Goal: Task Accomplishment & Management: Use online tool/utility

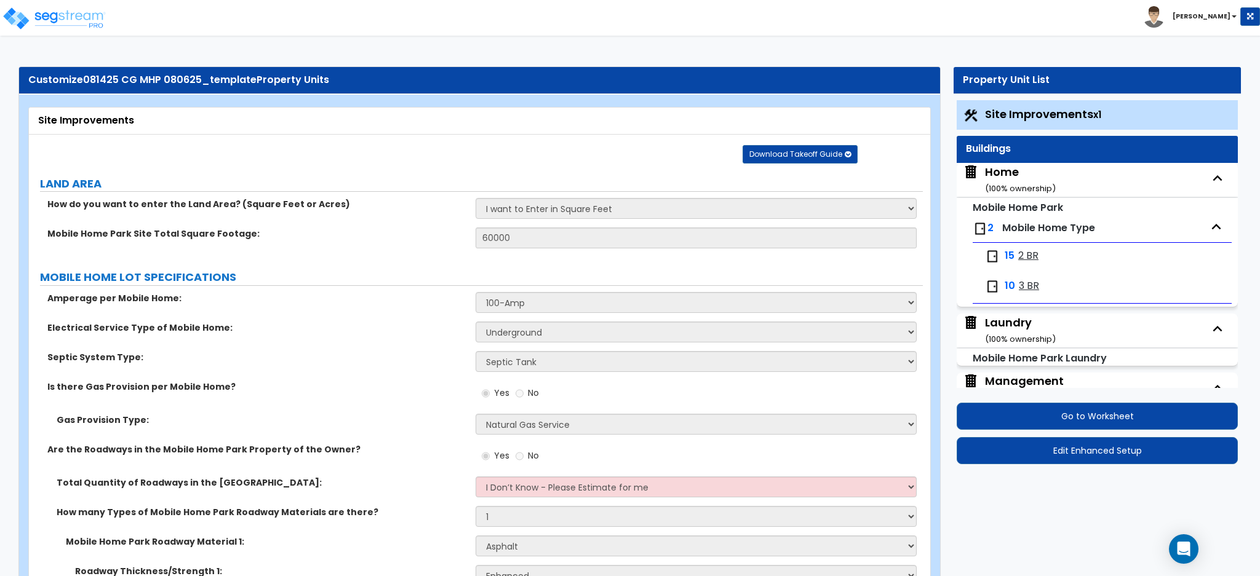
select select "2"
select select "1"
select select "2"
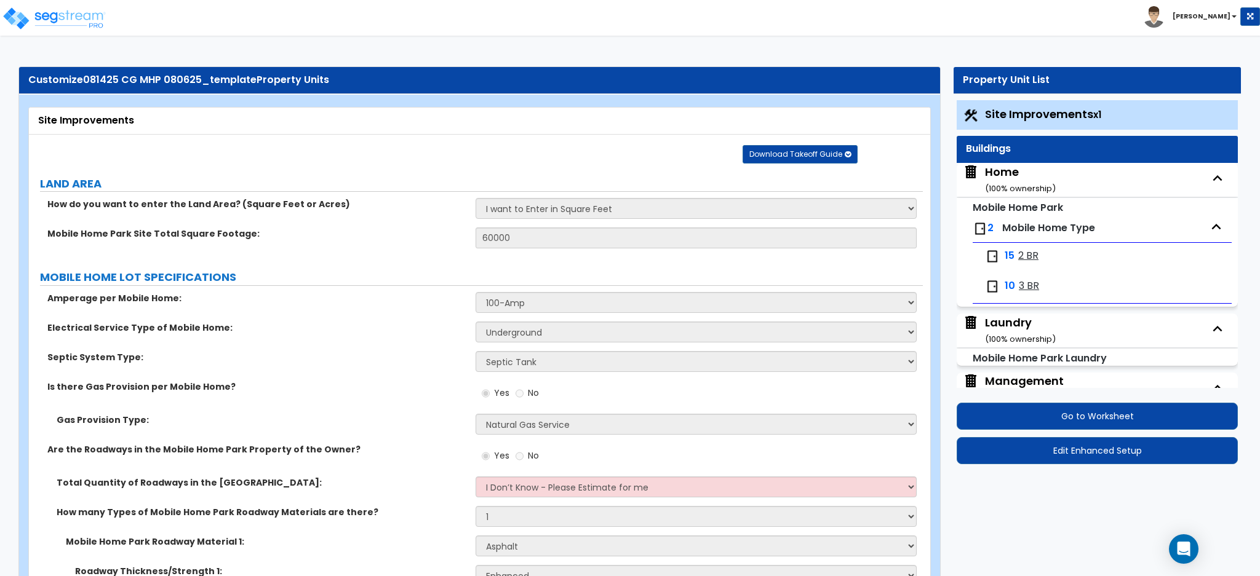
select select "1"
select select "2"
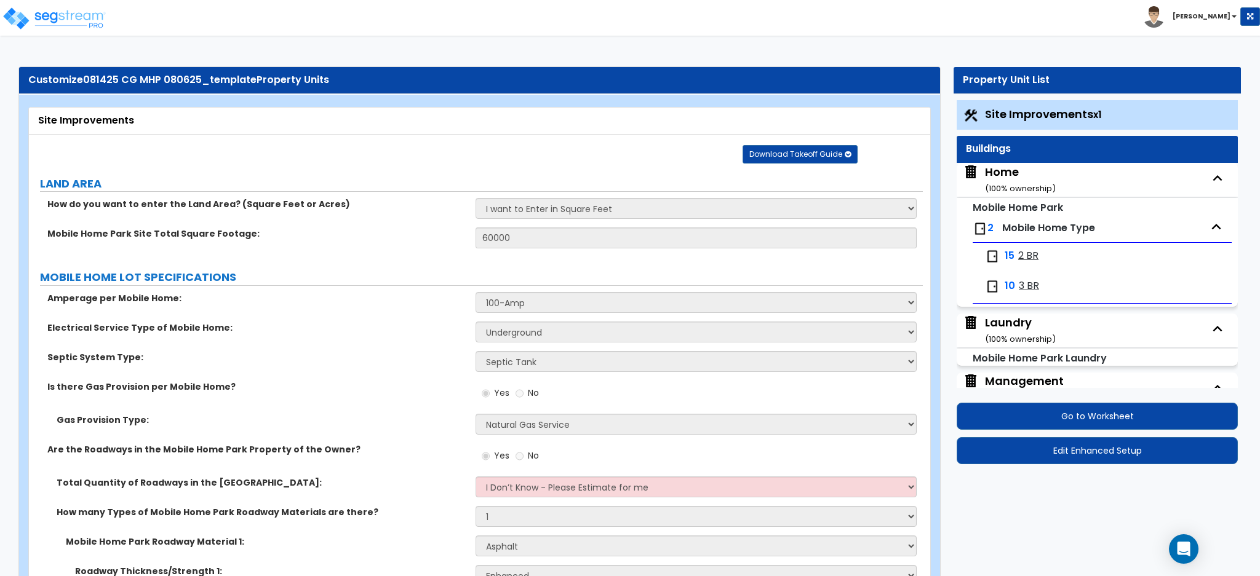
select select "1"
select select "2"
select select "1"
select select "3"
select select "2"
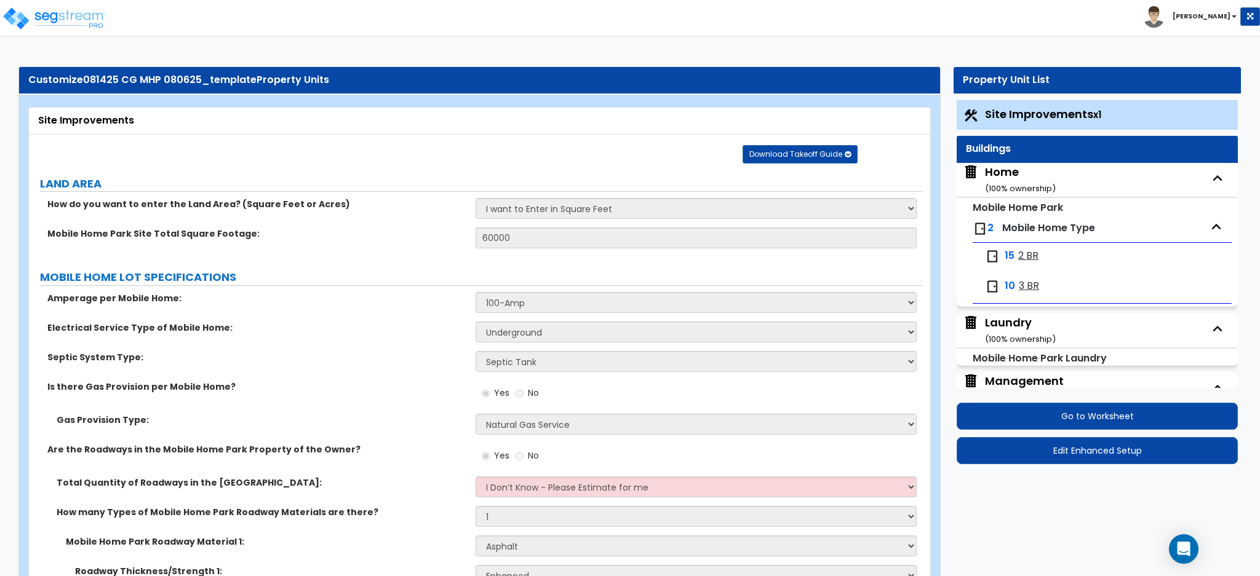
select select "2"
select select "1"
select select "2"
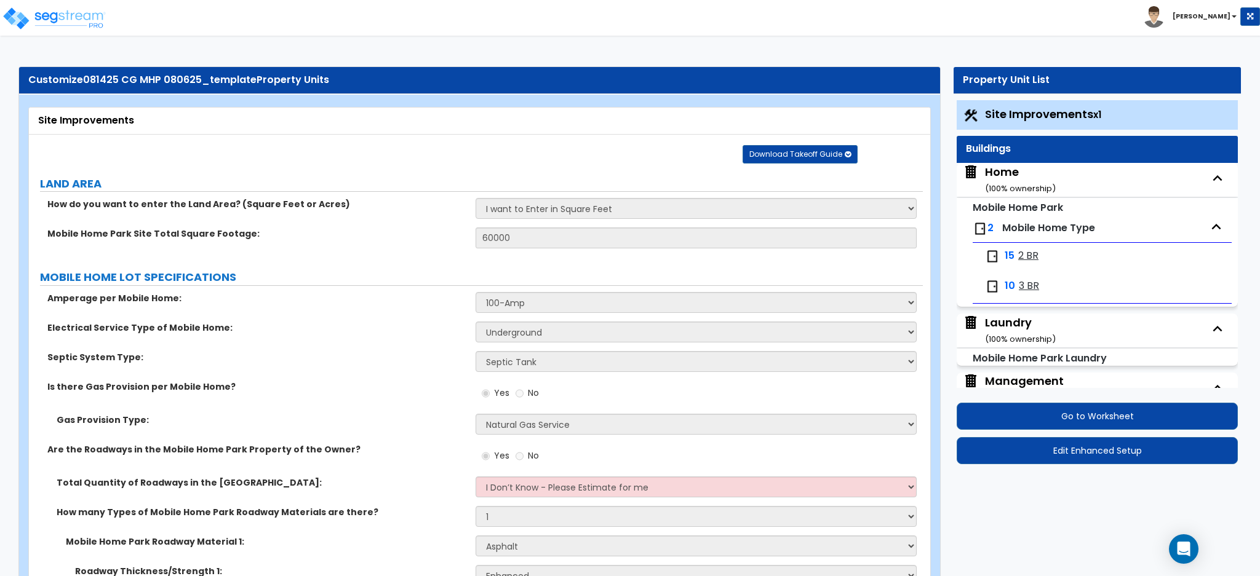
select select "4"
select select "2"
select select "1"
select select "2"
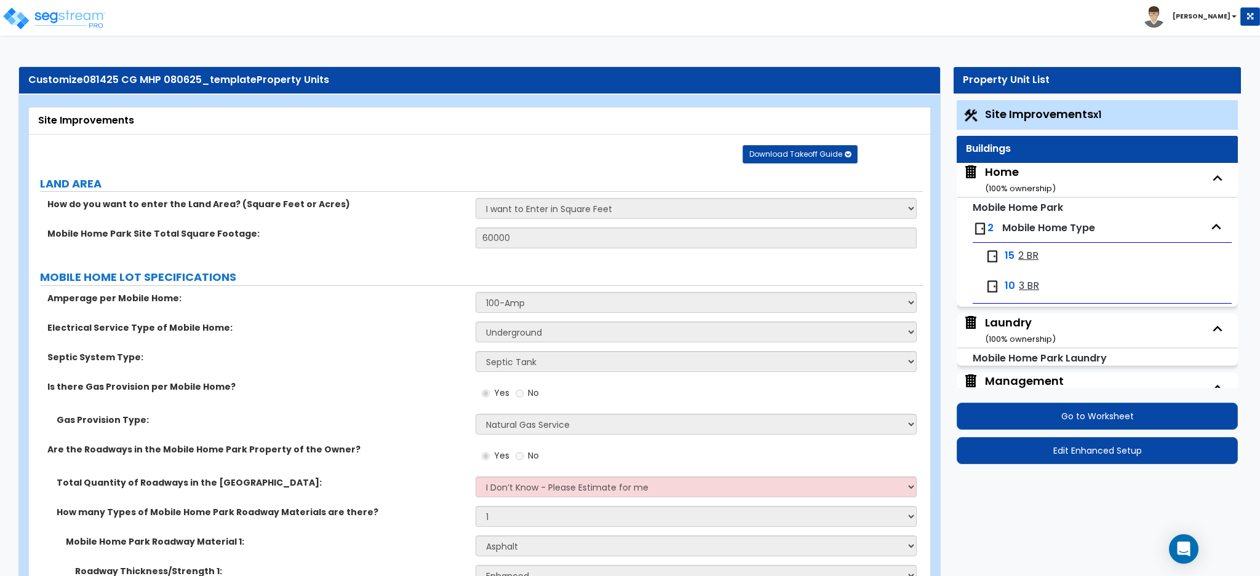
select select "2"
select select "1"
select select "4"
select select "2"
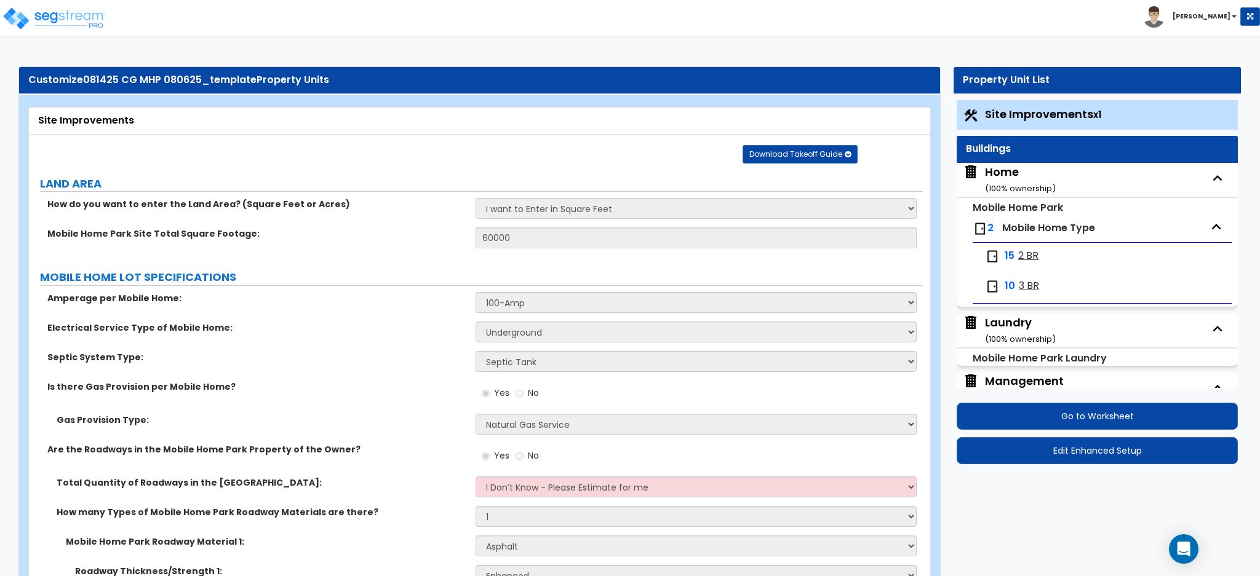
select select "2"
select select "3"
select select "1"
select select "11"
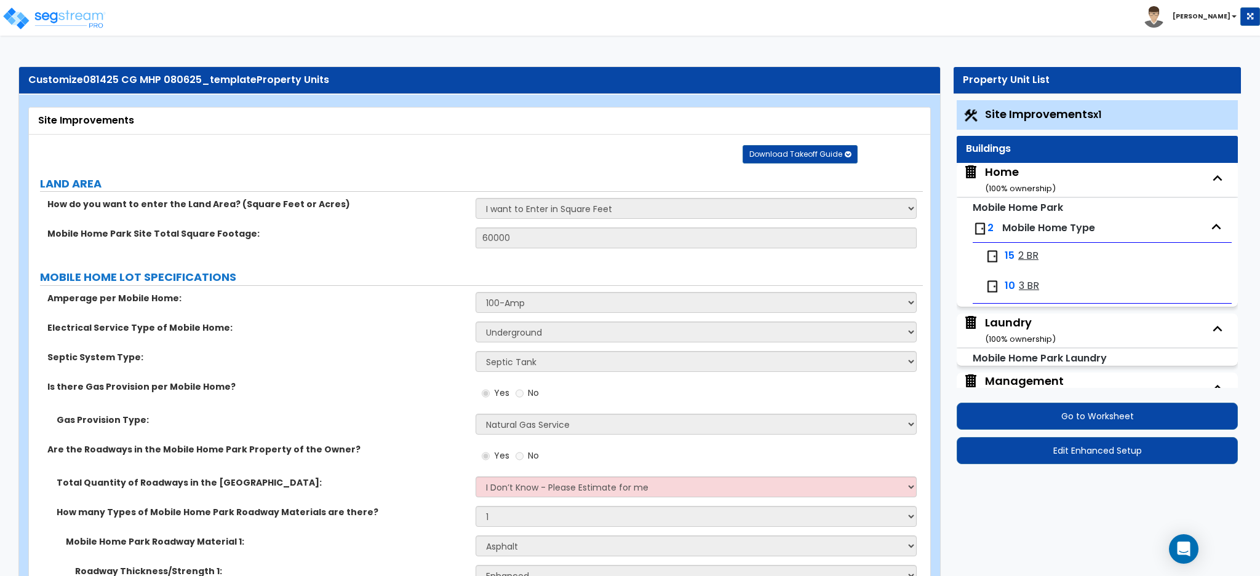
select select "2"
select select "3"
select select "2"
select select "1"
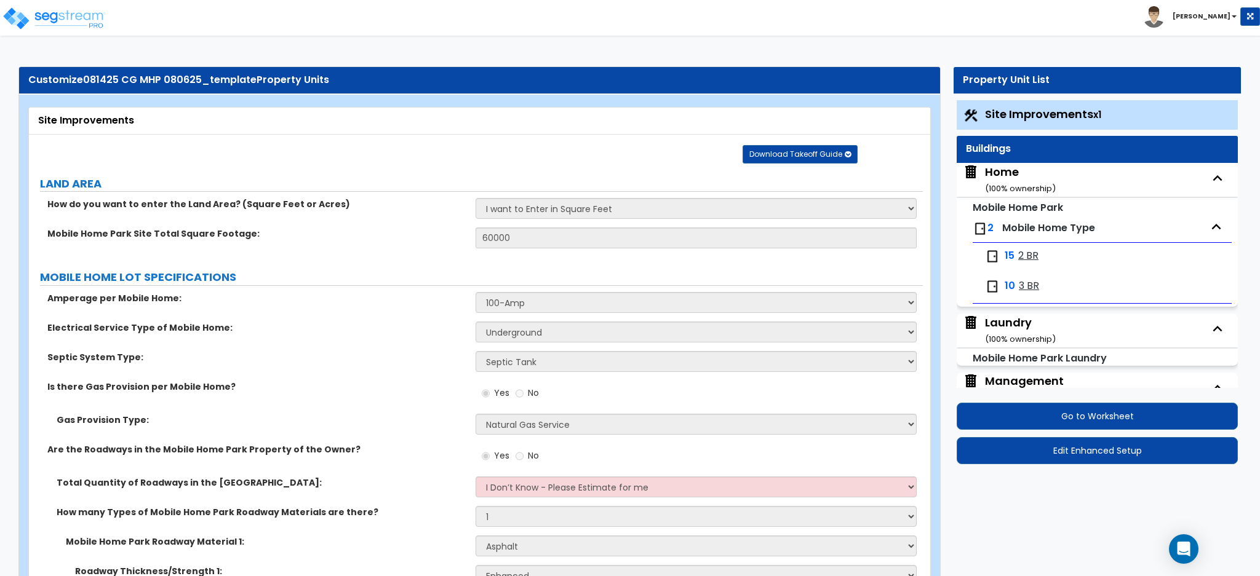
select select "2"
select select "7"
select select "2"
select select "1"
select select "2"
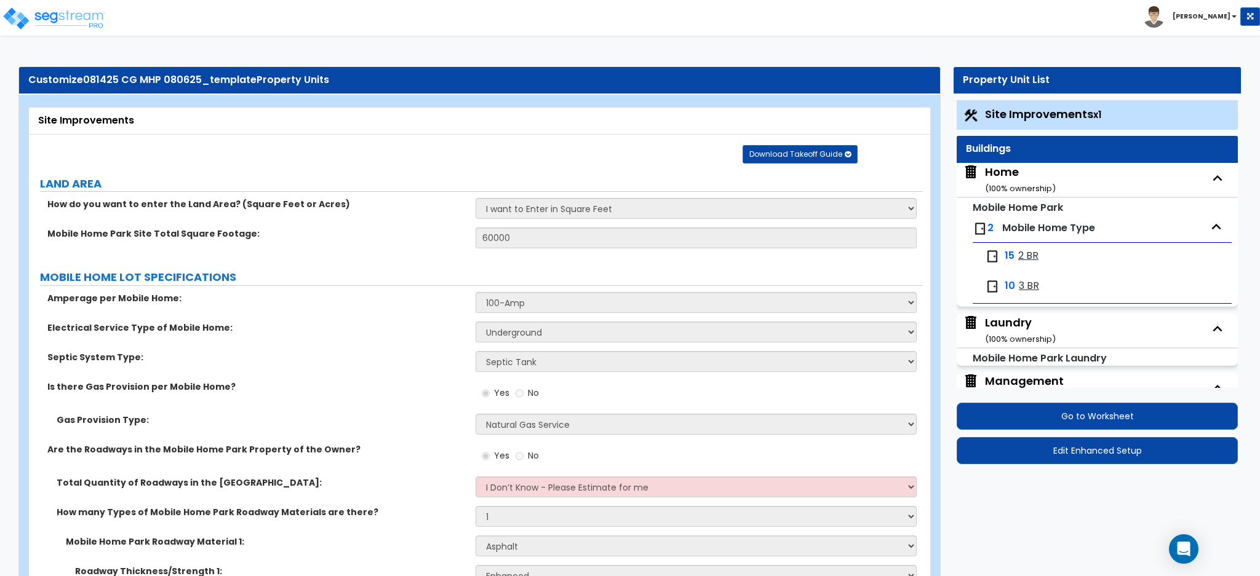
select select "1"
select select "20"
select select "1"
select select "5"
select select "4"
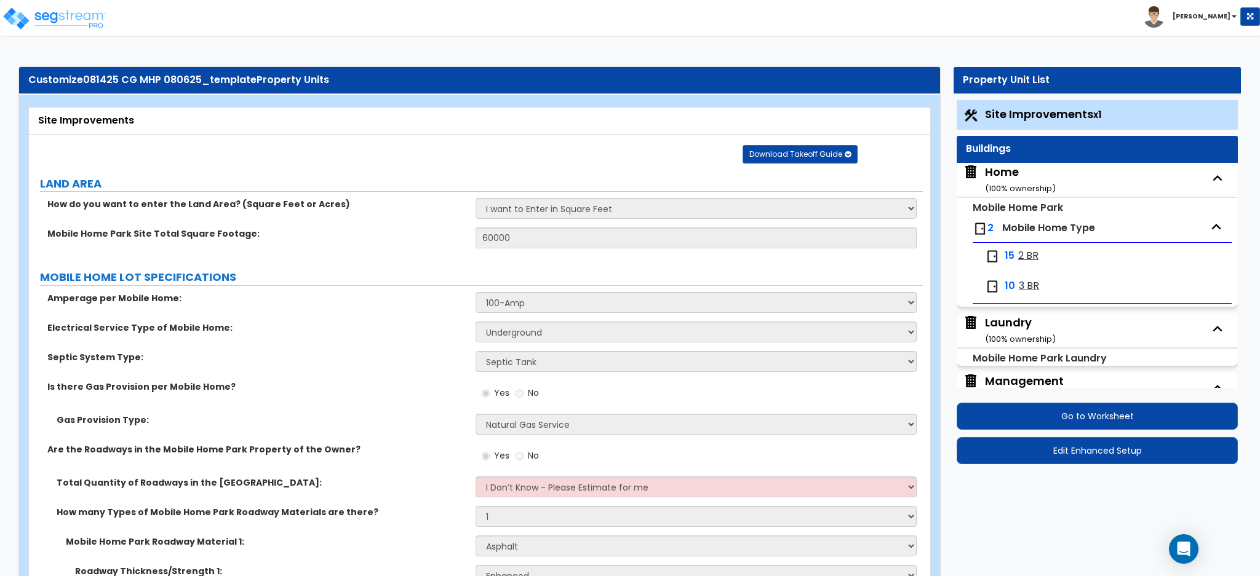
select select "3"
select select "1"
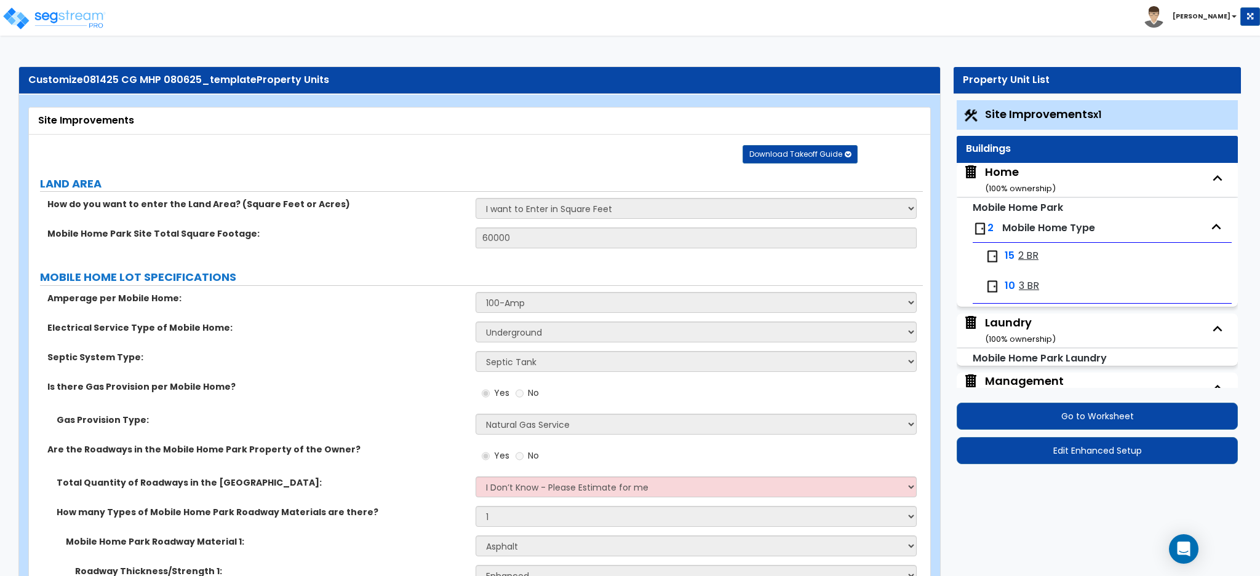
select select "2"
select select "1"
select select "2"
select select "4"
select select "3"
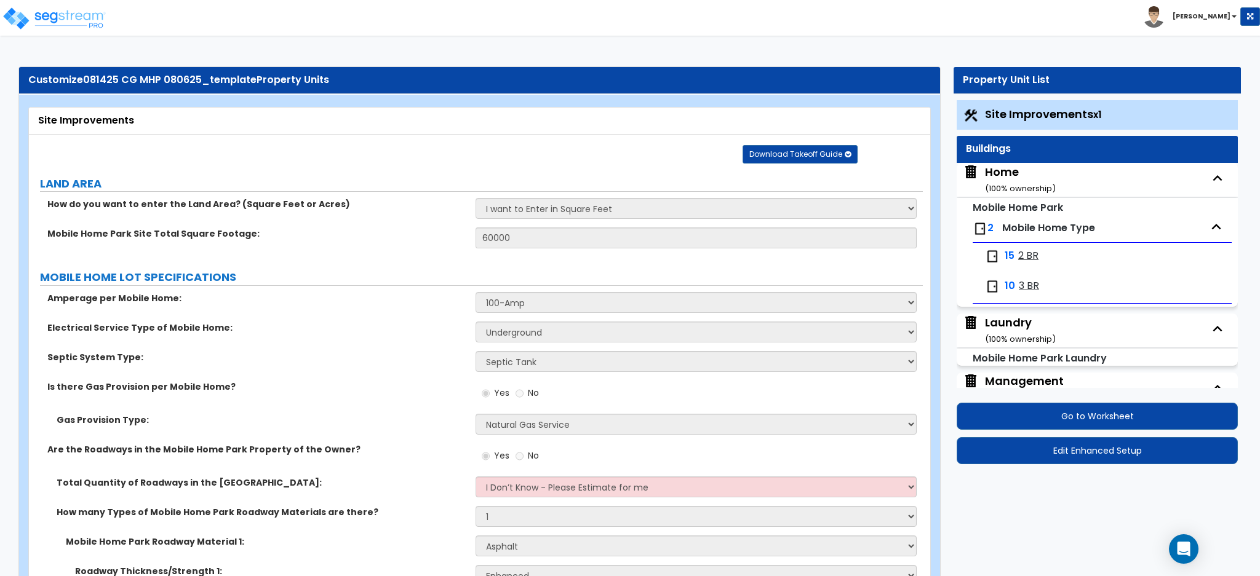
select select "1"
select select "2"
select select "3"
select select "1"
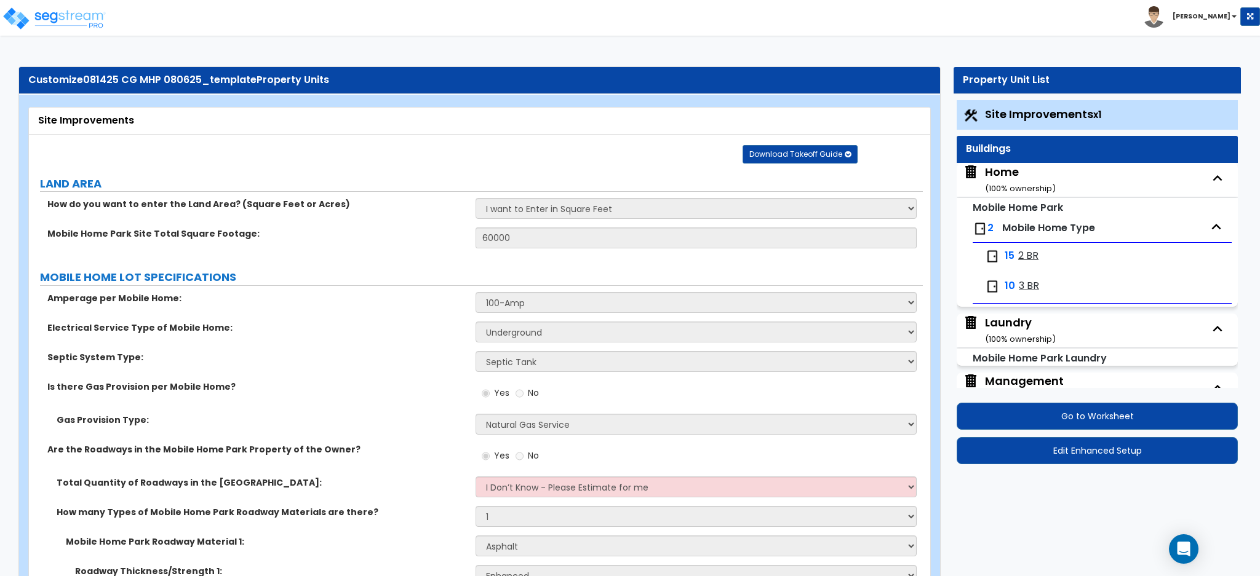
select select "1"
select select "2"
select select "1"
select select "2"
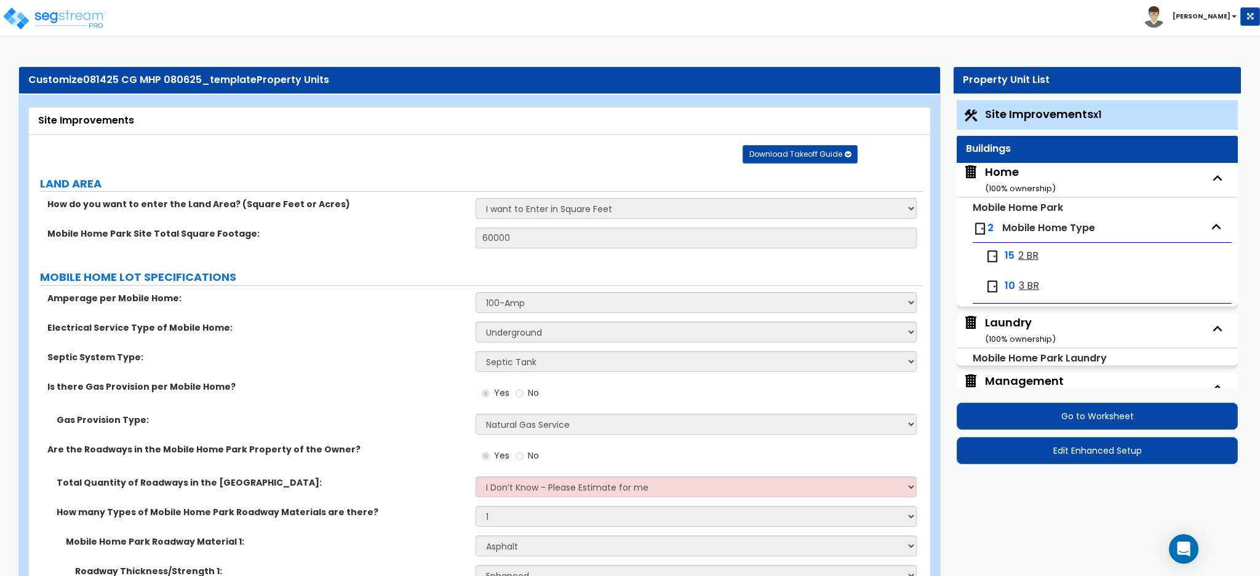
select select "1"
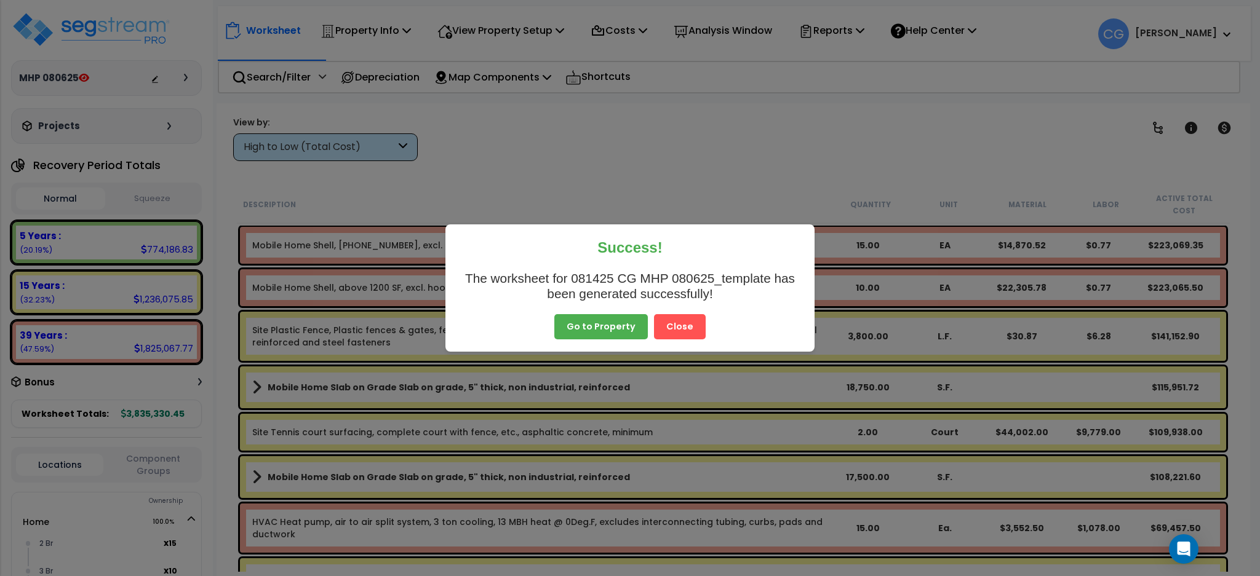
scroll to position [101, 0]
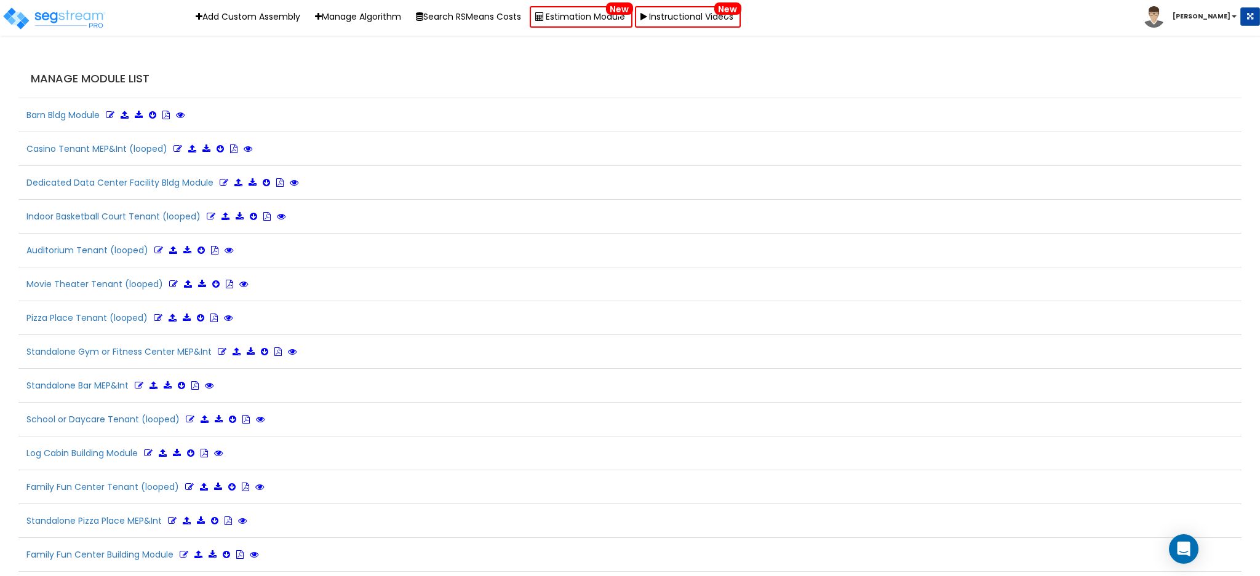
scroll to position [10778, 0]
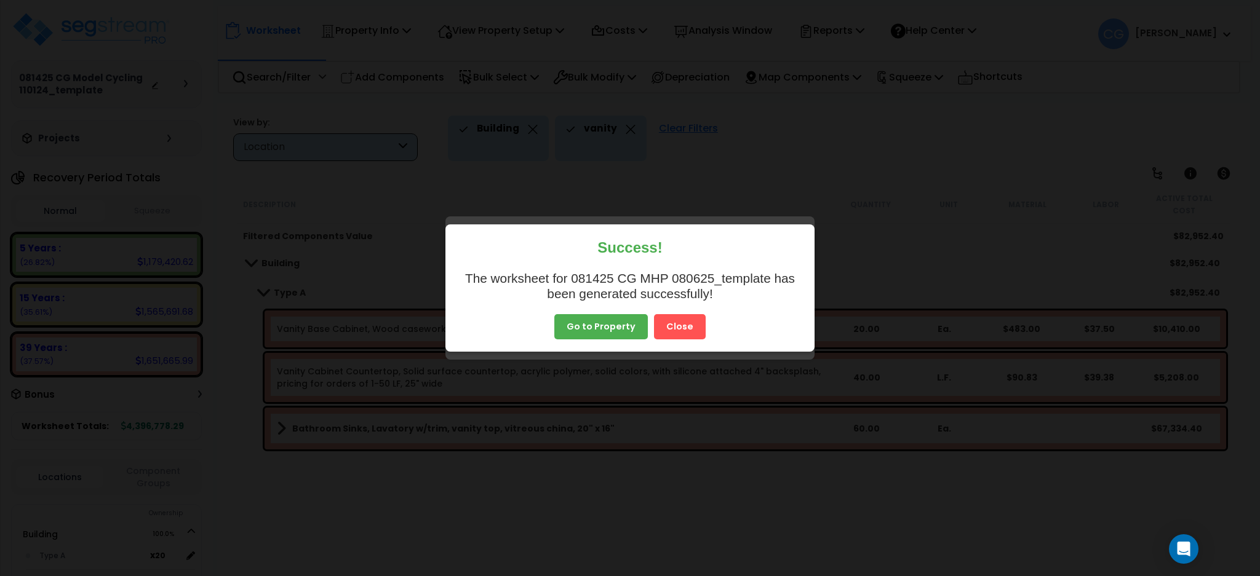
click at [674, 322] on button "Close" at bounding box center [680, 335] width 52 height 26
click at [672, 322] on button "Close" at bounding box center [680, 335] width 52 height 26
click at [672, 323] on div "Vanity Base Cabinet, Wood casework vanities, base, 2 door, 30" h x 21" d x 24" w" at bounding box center [552, 329] width 550 height 12
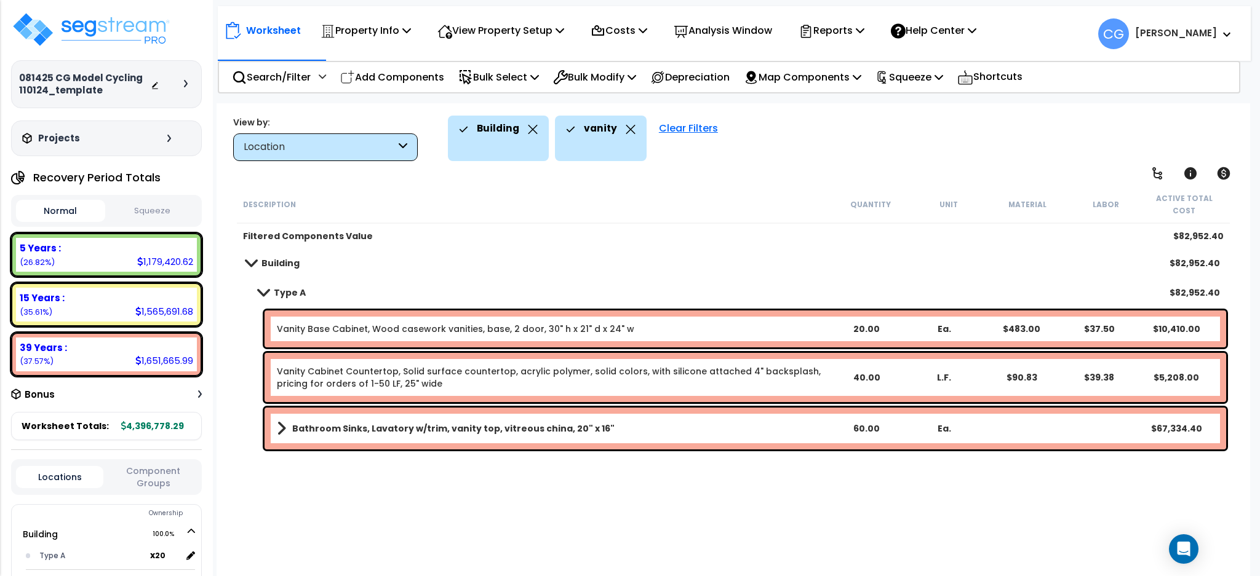
scroll to position [50, 0]
click at [672, 323] on div "Vanity Base Cabinet, Wood casework vanities, base, 2 door, 30" h x 21" d x 24" w" at bounding box center [552, 329] width 550 height 12
